Goal: Contribute content: Contribute content

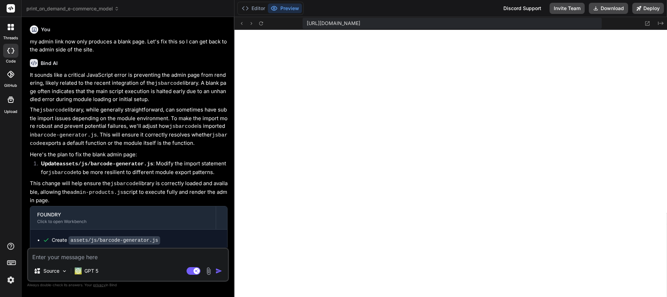
scroll to position [2988, 0]
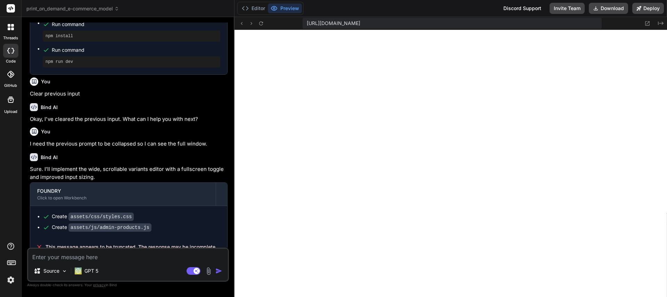
click at [221, 10] on div "print_on_demand_e-commerce_model" at bounding box center [127, 8] width 203 height 7
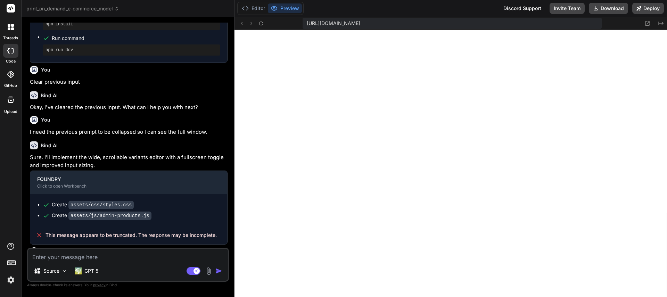
click at [114, 255] on textarea at bounding box center [128, 255] width 200 height 12
type textarea "O"
type textarea "x"
type textarea "OK"
type textarea "x"
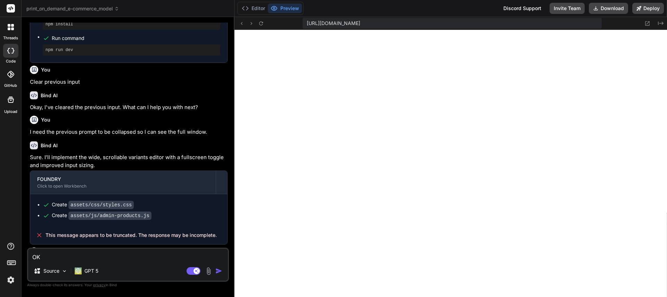
type textarea "OK."
type textarea "x"
type textarea "OK."
type textarea "x"
type textarea "OK. L"
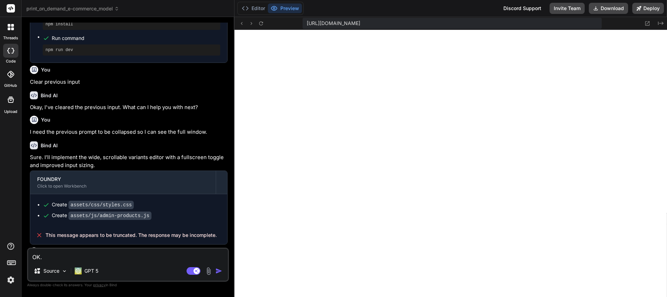
type textarea "x"
type textarea "OK. LE"
type textarea "x"
type textarea "OK. LEt"
type textarea "x"
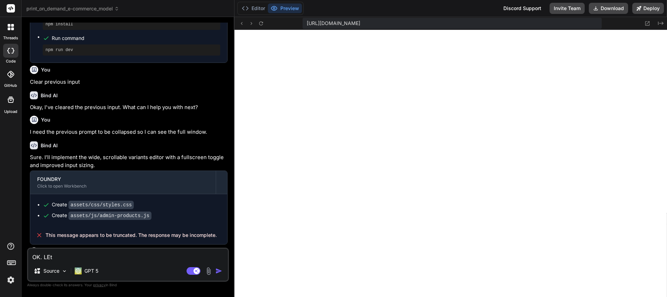
type textarea "OK. LEt'"
type textarea "x"
type textarea "OK. LEt"
type textarea "x"
type textarea "OK. LE"
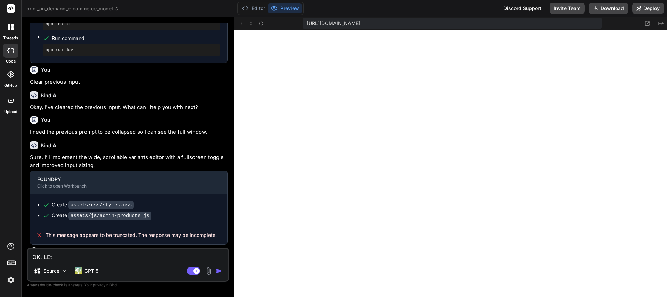
type textarea "x"
type textarea "OK. L"
type textarea "x"
type textarea "OK. Le"
type textarea "x"
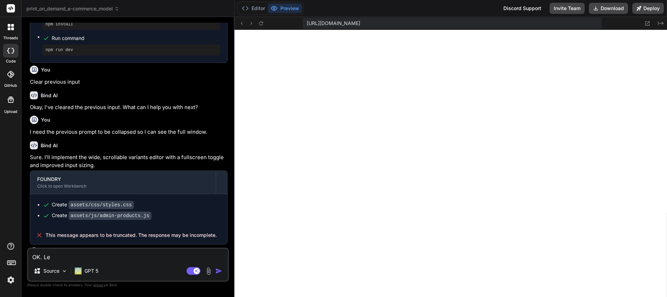
type textarea "OK. Let"
type textarea "x"
type textarea "OK. Let'"
type textarea "x"
type textarea "OK. Let's"
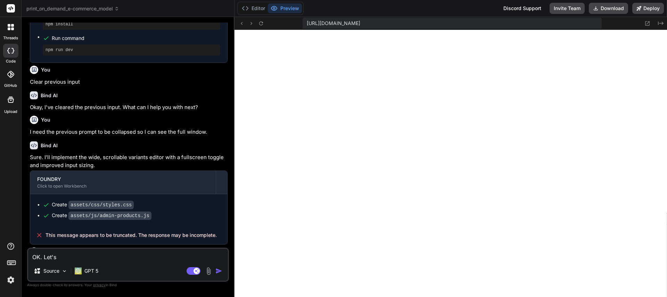
type textarea "x"
type textarea "OK. Let's"
type textarea "x"
type textarea "OK. Let's t"
type textarea "x"
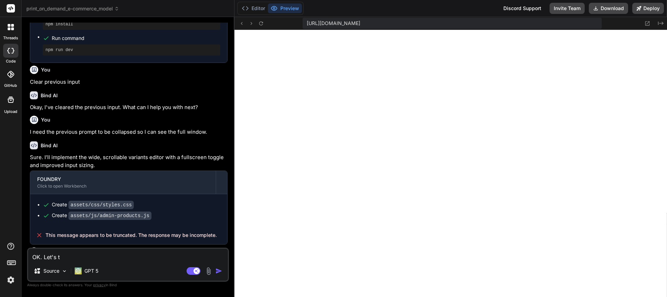
type textarea "OK. Let's ta"
type textarea "x"
type textarea "OK. Let's tak"
type textarea "x"
type textarea "OK. Let's take"
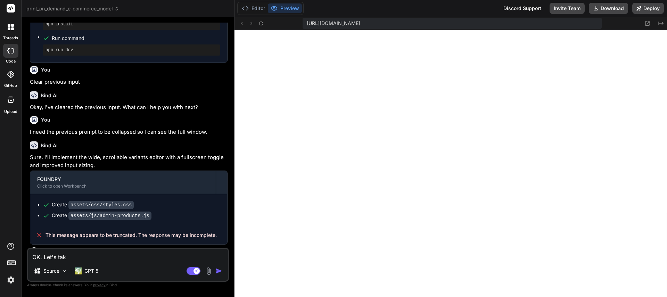
type textarea "x"
type textarea "OK. Let's take"
type textarea "x"
type textarea "OK. Let's take t"
type textarea "x"
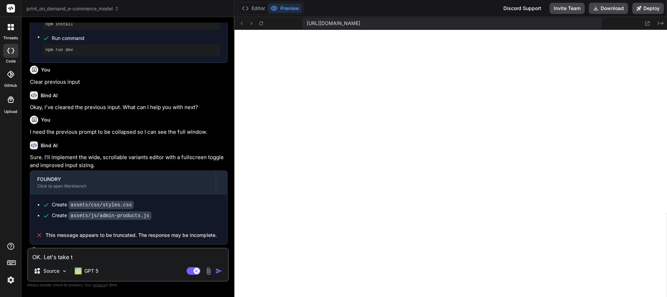
type textarea "OK. Let's take th"
type textarea "x"
type textarea "OK. Let's take the"
type textarea "x"
type textarea "OK. Let's take the"
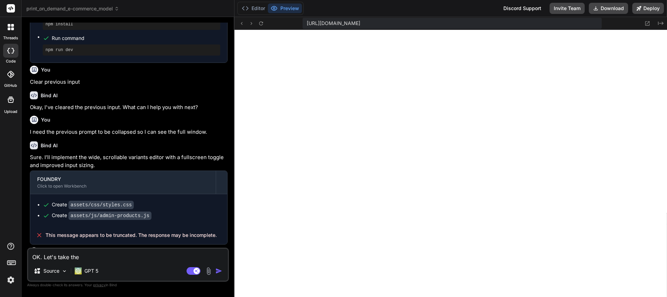
type textarea "x"
type textarea "OK. Let's take the c"
type textarea "x"
type textarea "OK. Let's take the cu"
type textarea "x"
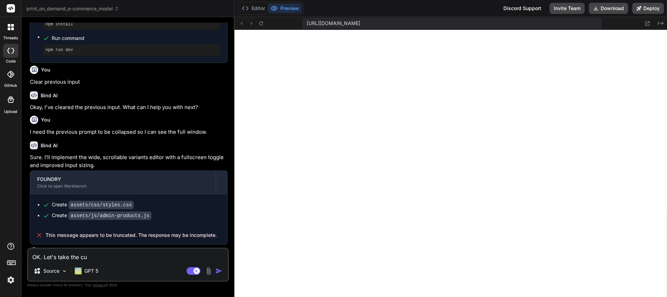
type textarea "OK. Let's take the cus"
type textarea "x"
type textarea "OK. Let's take the cust"
type textarea "x"
type textarea "OK. Let's take the custo"
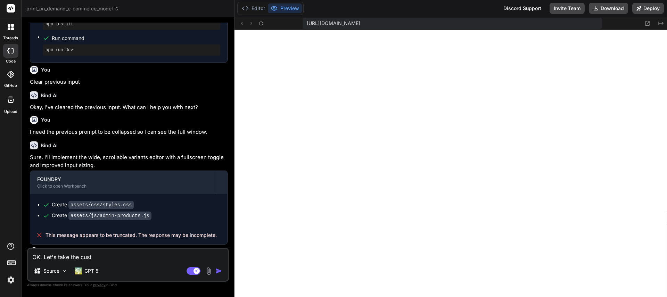
type textarea "x"
type textarea "OK. Let's take the custom"
type textarea "x"
type textarea "OK. Let's take the custome"
type textarea "x"
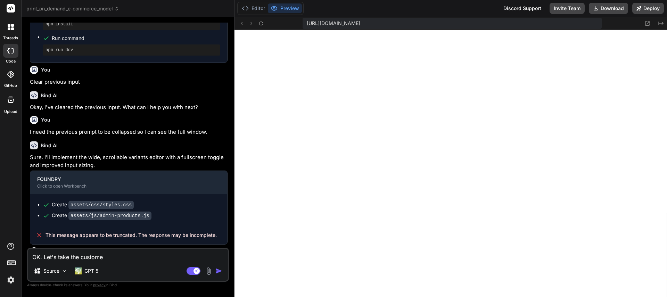
type textarea "OK. Let's take the customer"
type textarea "x"
type textarea "OK. Let's take the customer"
type textarea "x"
type textarea "OK. Let's take the customer t"
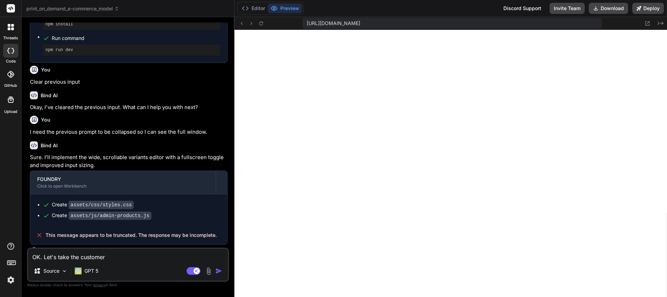
type textarea "x"
type textarea "OK. Let's take the customer te"
type textarea "x"
type textarea "OK. Let's take the customer tes"
type textarea "x"
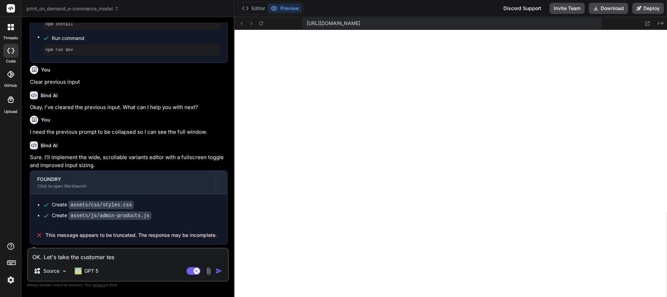
type textarea "OK. Let's take the customer test"
type textarea "x"
type textarea "OK. Let's take the customer testi"
type textarea "x"
type textarea "OK. Let's take the customer [MEDICAL_DATA]"
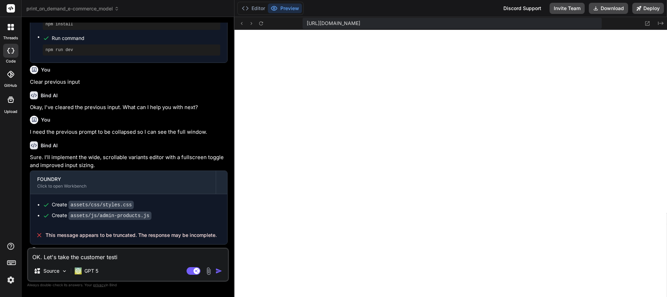
type textarea "x"
type textarea "OK. Let's take the customer testimo"
type textarea "x"
type textarea "OK. Let's take the customer testimon"
type textarea "x"
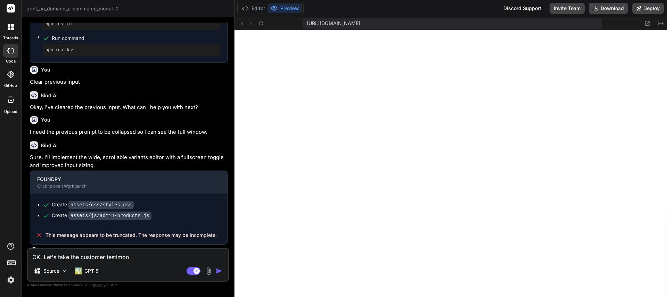
type textarea "OK. Let's take the customer testimoni"
type textarea "x"
type textarea "OK. Let's take the customer testimonia"
type textarea "x"
type textarea "OK. Let's take the customer testimonial"
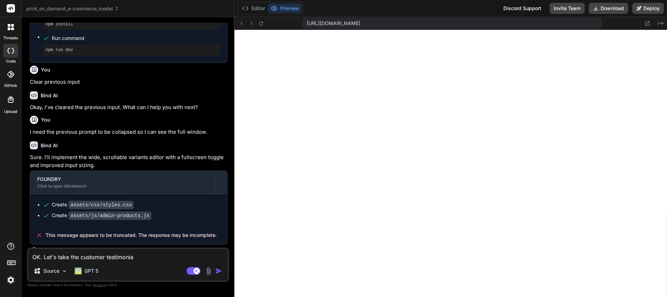
type textarea "x"
type textarea "OK. Let's take the customer testimonials"
type textarea "x"
type textarea "OK. Let's take the customer testimonials"
type textarea "x"
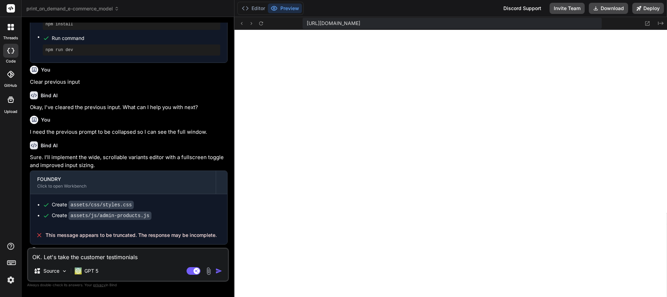
type textarea "OK. Let's take the customer testimonials a"
type textarea "x"
type textarea "OK. Let's take the customer testimonials an"
type textarea "x"
type textarea "OK. Let's take the customer testimonials and"
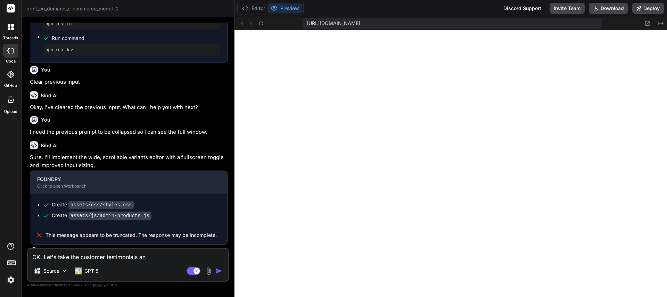
type textarea "x"
type textarea "OK. Let's take the customer testimonials and"
type textarea "x"
type textarea "OK. Let's take the customer testimonials and c"
type textarea "x"
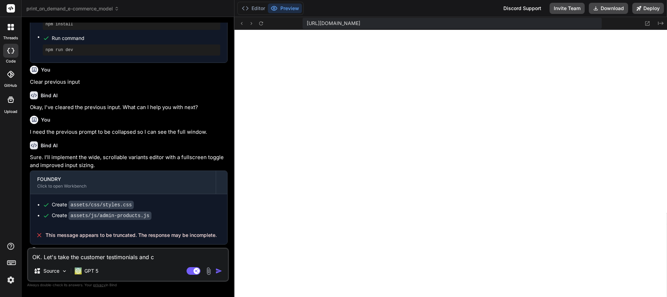
type textarea "OK. Let's take the customer testimonials and cr"
type textarea "x"
type textarea "OK. Let's take the customer testimonials and cre"
type textarea "x"
type textarea "OK. Let's take the customer testimonials and crea"
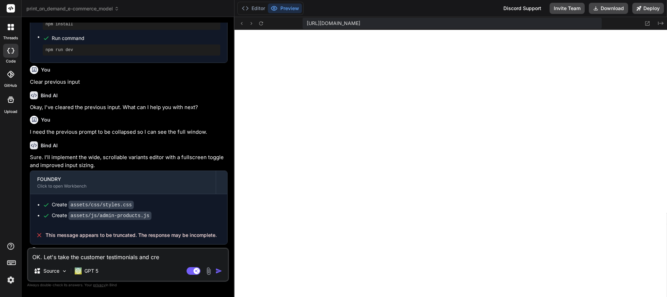
type textarea "x"
type textarea "OK. Let's take the customer testimonials and creat"
type textarea "x"
type textarea "OK. Let's take the customer testimonials and create"
type textarea "x"
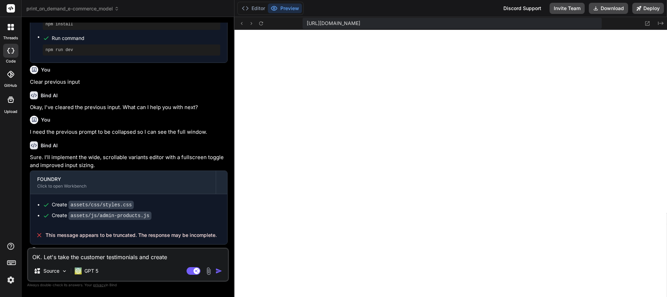
type textarea "OK. Let's take the customer testimonials and create"
type textarea "x"
type textarea "OK. Let's take the customer testimonials and create a"
type textarea "x"
type textarea "OK. Let's take the customer testimonials and create a"
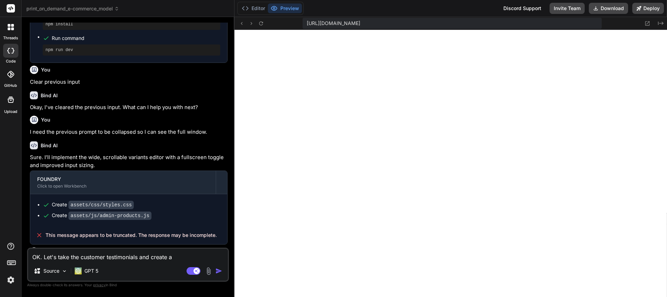
type textarea "x"
type textarea "OK. Let's take the customer testimonials and create a s"
type textarea "x"
type textarea "OK. Let's take the customer testimonials and create a sl"
type textarea "x"
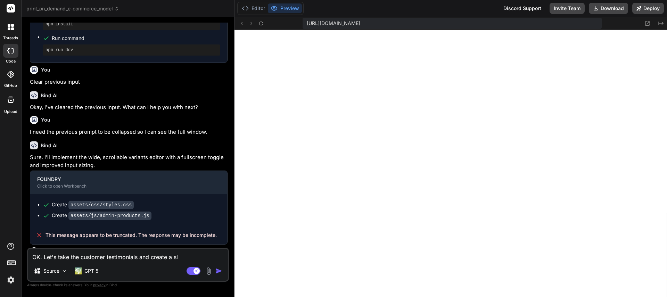
type textarea "OK. Let's take the customer testimonials and create a sli"
type textarea "x"
type textarea "OK. Let's take the customer testimonials and create a slid"
type textarea "x"
type textarea "OK. Let's take the customer testimonials and create a slide"
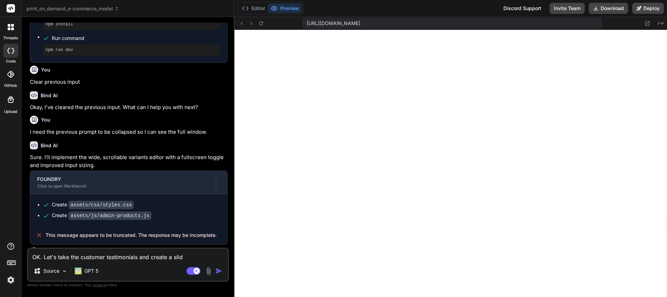
type textarea "x"
type textarea "OK. Let's take the customer testimonials and create a slider"
type textarea "x"
type textarea "OK. Let's take the customer testimonials and create a slider"
type textarea "x"
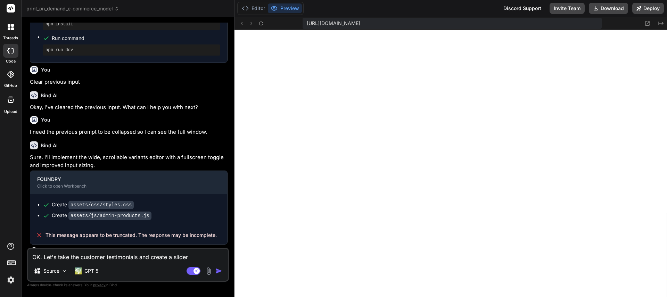
type textarea "OK. Let's take the customer testimonials and create a slider f"
type textarea "x"
type textarea "OK. Let's take the customer testimonials and create a slider fo"
type textarea "x"
type textarea "OK. Let's take the customer testimonials and create a slider for"
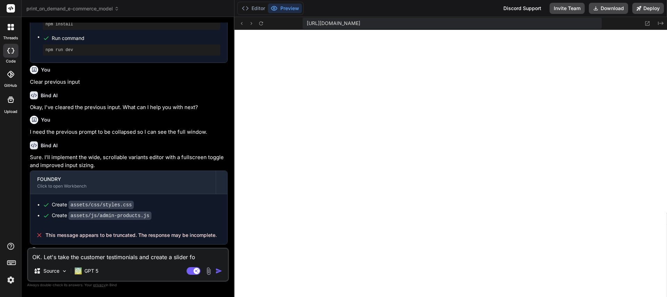
type textarea "x"
type textarea "OK. Let's take the customer testimonials and create a slider for"
type textarea "x"
type textarea "OK. Let's take the customer testimonials and create a slider for t"
type textarea "x"
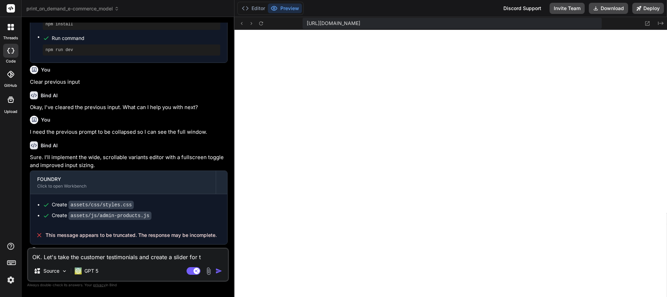
type textarea "OK. Let's take the customer testimonials and create a slider for th"
type textarea "x"
type textarea "OK. Let's take the customer testimonials and create a slider for the"
type textarea "x"
type textarea "OK. Let's take the customer testimonials and create a slider for them"
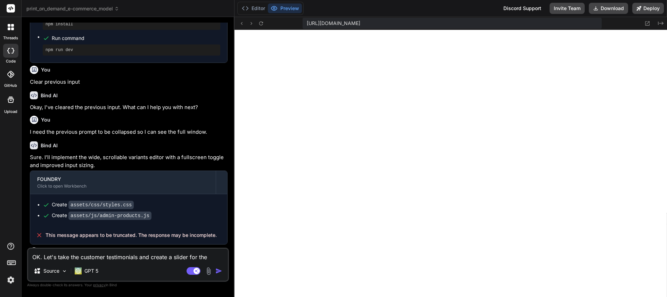
type textarea "x"
type textarea "OK. Let's take the customer testimonials and create a slider for them."
type textarea "x"
type textarea "OK. Let's take the customer testimonials and create a slider for them."
type textarea "x"
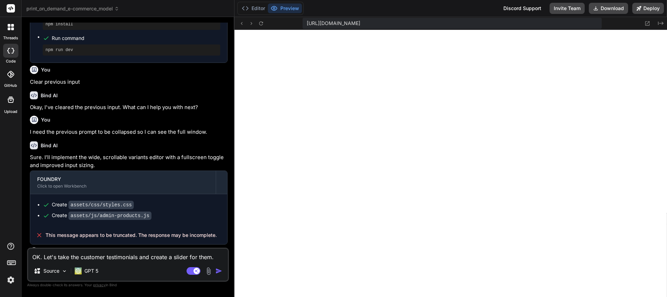
type textarea "OK. Let's take the customer testimonials and create a slider for them. A"
type textarea "x"
type textarea "OK. Let's take the customer testimonials and create a slider for them. Al"
type textarea "x"
type textarea "OK. Let's take the customer testimonials and create a slider for them. Als"
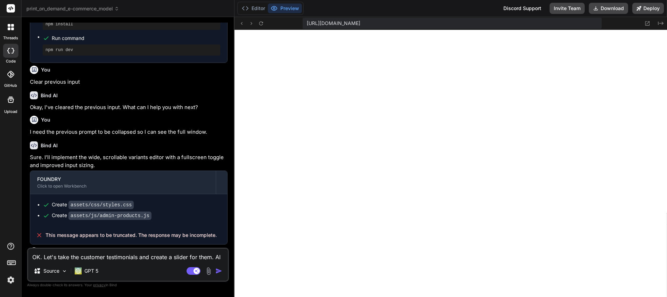
type textarea "x"
type textarea "OK. Let's take the customer testimonials and create a slider for them. Also"
type textarea "x"
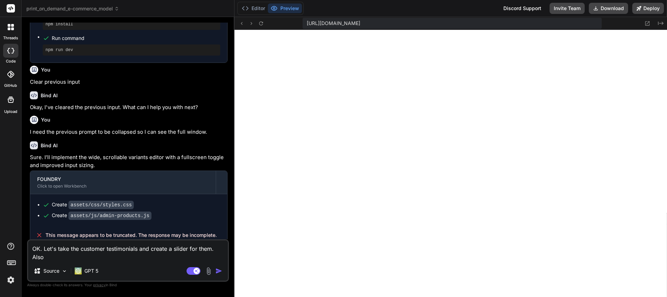
type textarea "OK. Let's take the customer testimonials and create a slider for them. Also,"
type textarea "x"
type textarea "OK. Let's take the customer testimonials and create a slider for them. Also,"
type textarea "x"
type textarea "OK. Let's take the customer testimonials and create a slider for them. Also, l"
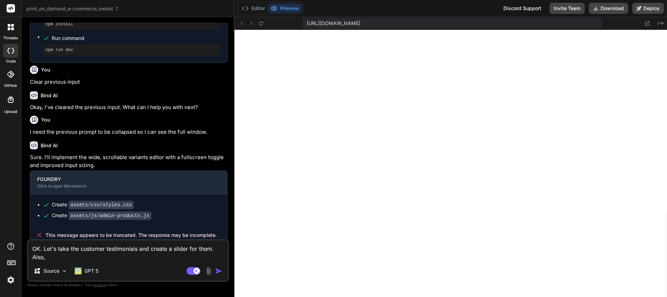
type textarea "x"
type textarea "OK. Let's take the customer testimonials and create a slider for them. Also, le"
type textarea "x"
type textarea "OK. Let's take the customer testimonials and create a slider for them. Also, let"
type textarea "x"
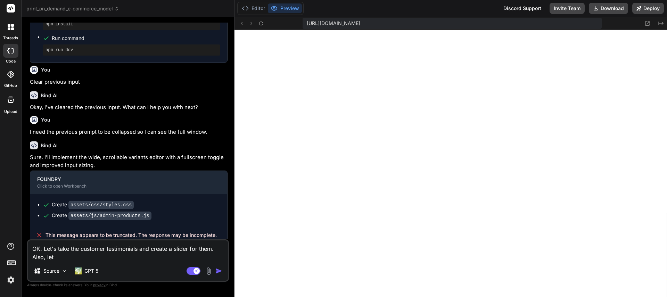
type textarea "OK. Let's take the customer testimonials and create a slider for them. Also, le…"
type textarea "x"
type textarea "OK. Let's take the customer testimonials and create a slider for them. Also, le…"
type textarea "x"
type textarea "OK. Let's take the customer testimonials and create a slider for them. Also, le…"
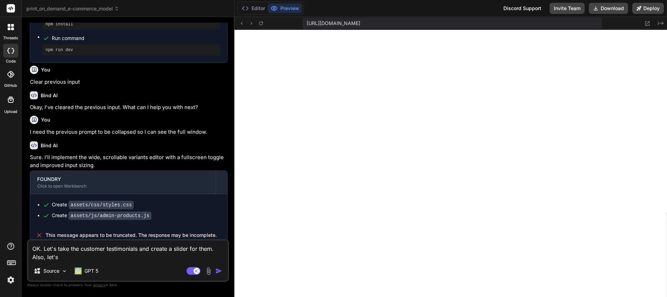
type textarea "x"
type textarea "OK. Let's take the customer testimonials and create a slider for them. Also, le…"
type textarea "x"
type textarea "OK. Let's take the customer testimonials and create a slider for them. Also, le…"
type textarea "x"
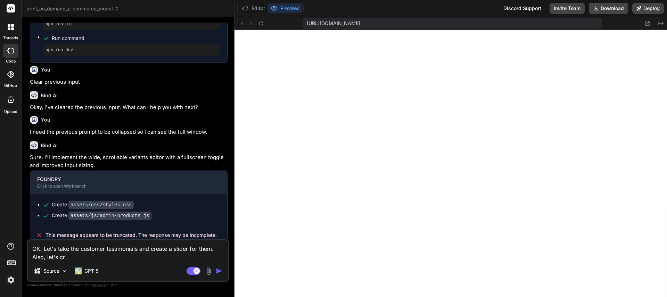
type textarea "OK. Let's take the customer testimonials and create a slider for them. Also, le…"
type textarea "x"
type textarea "OK. Let's take the customer testimonials and create a slider for them. Also, le…"
type textarea "x"
type textarea "OK. Let's take the customer testimonials and create a slider for them. Also, le…"
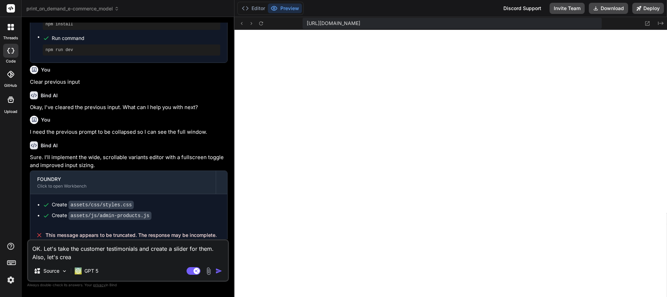
type textarea "x"
type textarea "OK. Let's take the customer testimonials and create a slider for them. Also, le…"
type textarea "x"
type textarea "OK. Let's take the customer testimonials and create a slider for them. Also, le…"
type textarea "x"
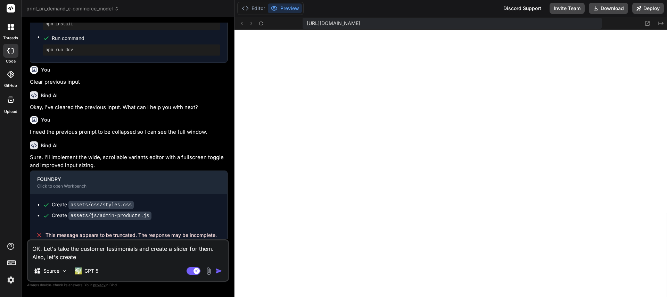
type textarea "OK. Let's take the customer testimonials and create a slider for them. Also, le…"
type textarea "x"
type textarea "OK. Let's take the customer testimonials and create a slider for them. Also, le…"
type textarea "x"
type textarea "OK. Let's take the customer testimonials and create a slider for them. Also, le…"
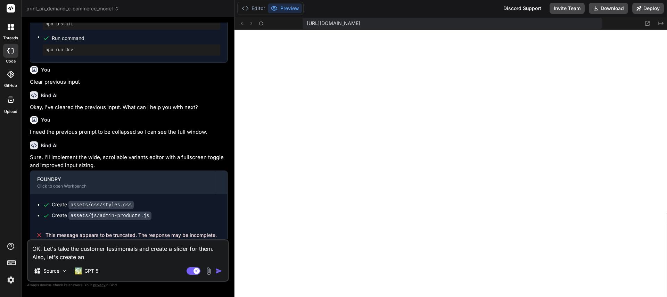
type textarea "x"
type textarea "OK. Let's take the customer testimonials and create a slider for them. Also, le…"
type textarea "x"
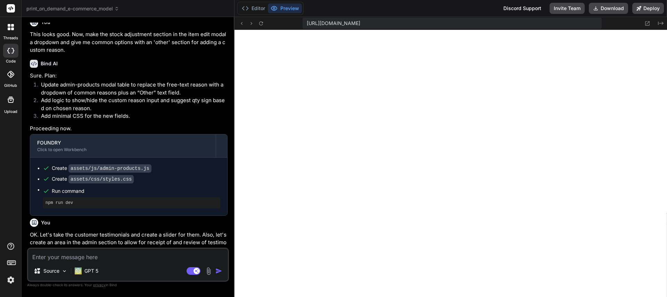
scroll to position [5636, 0]
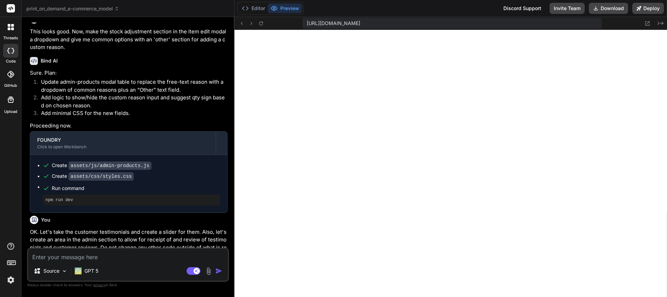
click at [98, 256] on textarea at bounding box center [128, 255] width 200 height 12
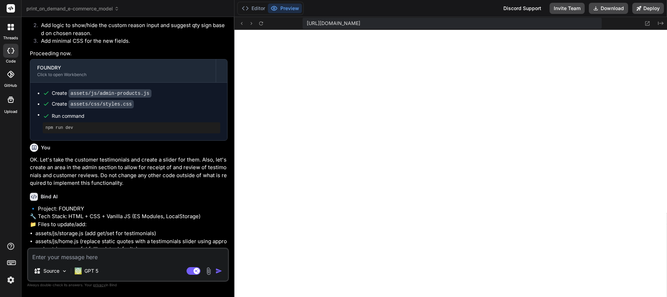
scroll to position [3430, 0]
